Goal: Task Accomplishment & Management: Manage account settings

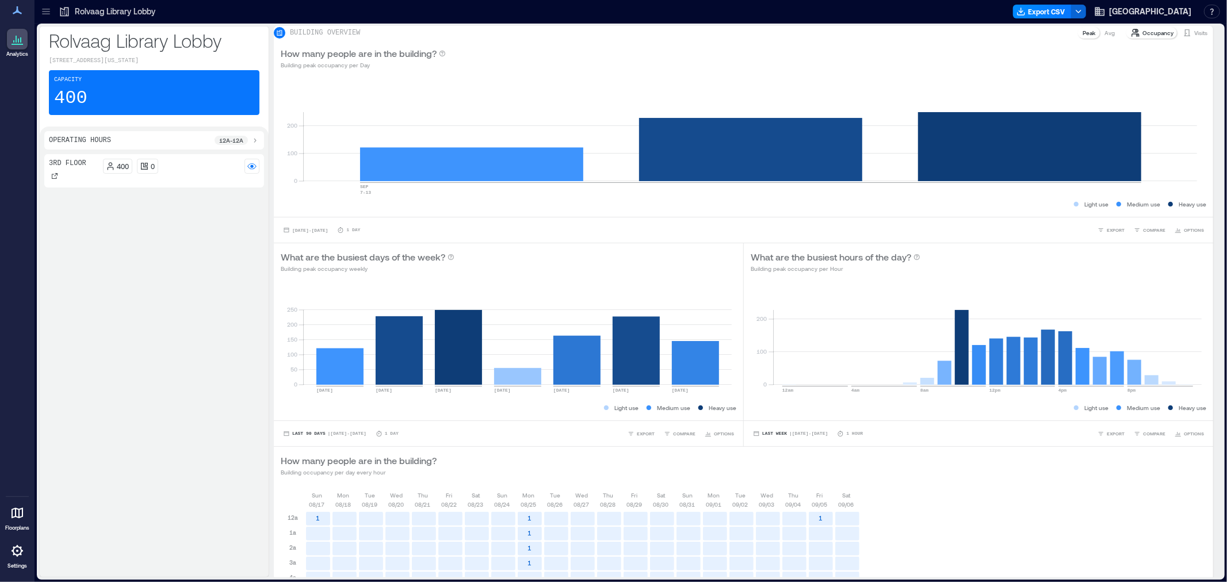
click at [9, 564] on p "Settings" at bounding box center [17, 566] width 20 height 7
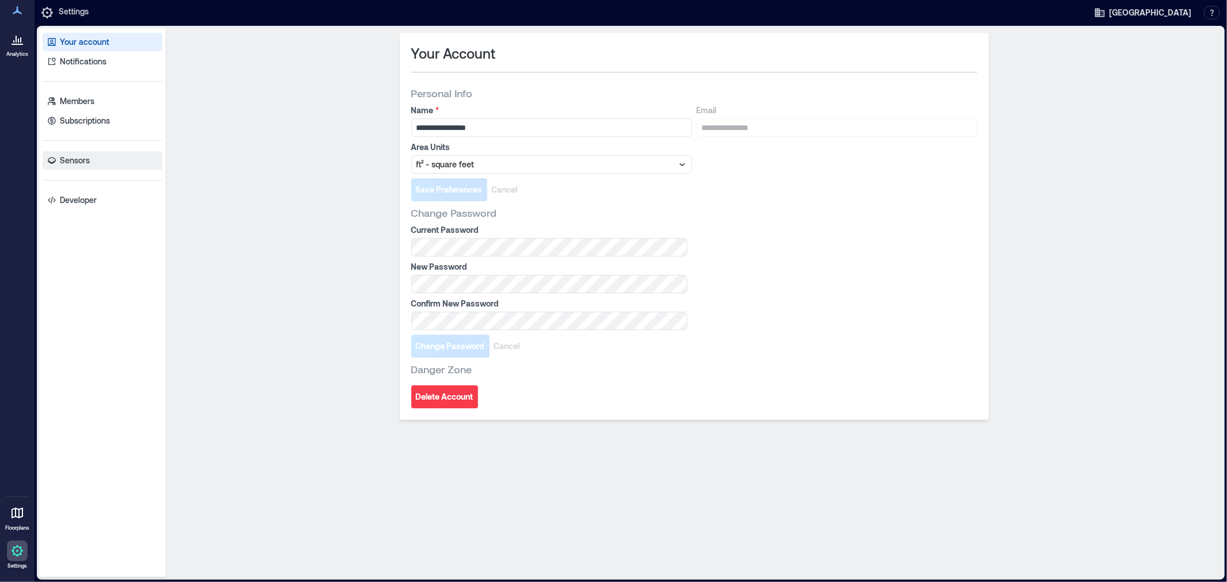
click at [71, 165] on p "Sensors" at bounding box center [75, 161] width 30 height 12
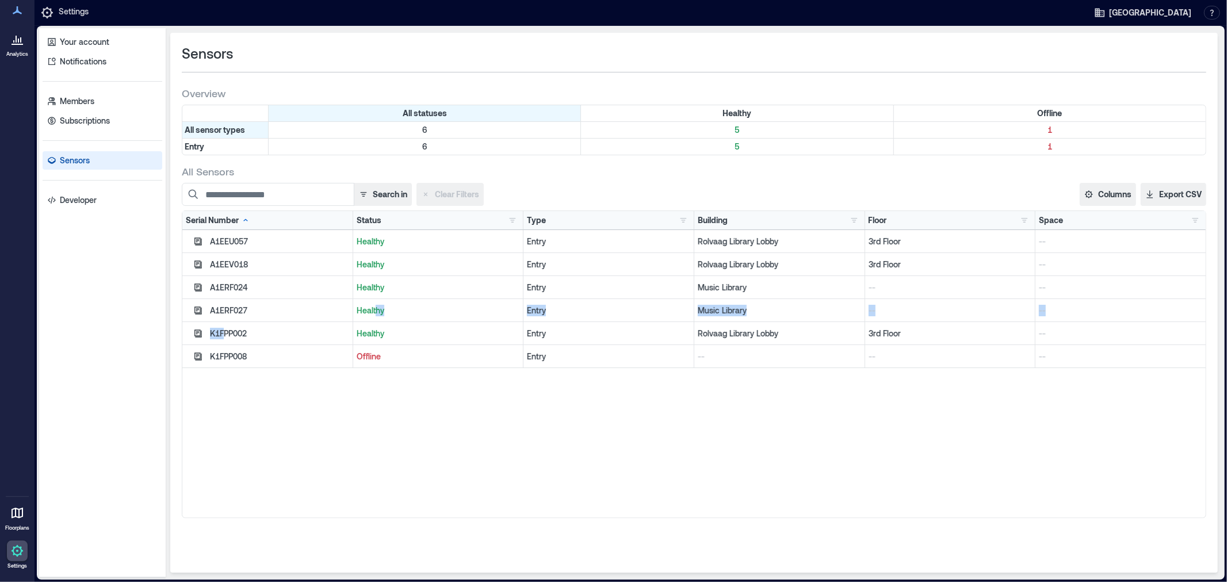
drag, startPoint x: 223, startPoint y: 336, endPoint x: 377, endPoint y: 314, distance: 155.8
click at [377, 314] on div "A1EEU057 Healthy Entry Rolvaag Library Lobby 3rd Floor -- A1EEV018 Healthy Entr…" at bounding box center [693, 299] width 1023 height 138
click at [372, 333] on p "Healthy" at bounding box center [438, 334] width 163 height 12
click at [59, 8] on p "Settings" at bounding box center [74, 13] width 30 height 14
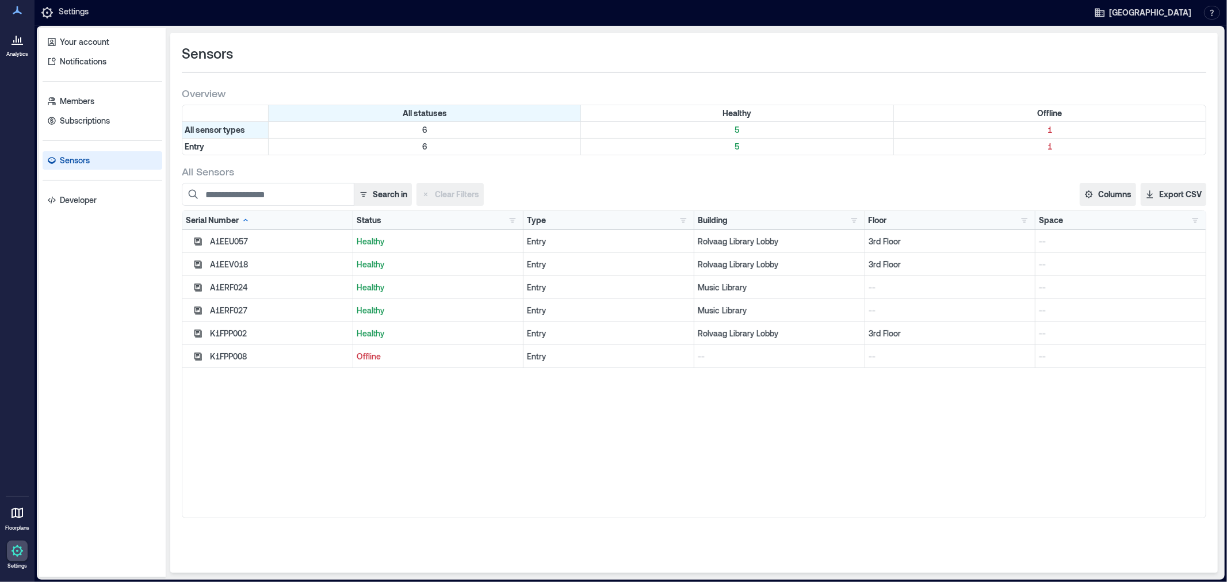
click at [22, 36] on icon at bounding box center [17, 39] width 14 height 14
